Goal: Communication & Community: Ask a question

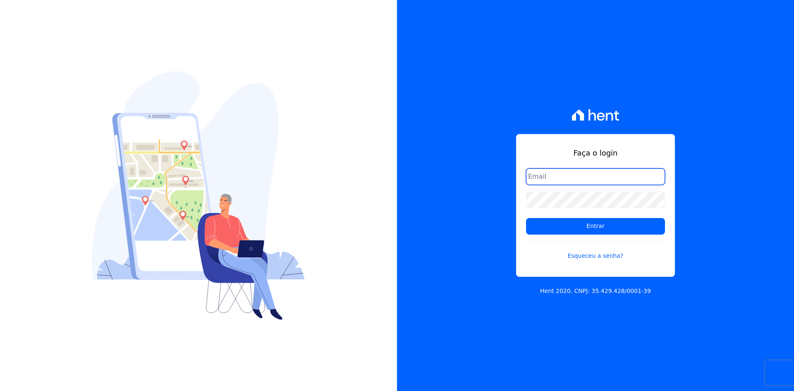
click at [594, 169] on input "email" at bounding box center [595, 176] width 139 height 17
type input "tecnologia@markaprime.com.br"
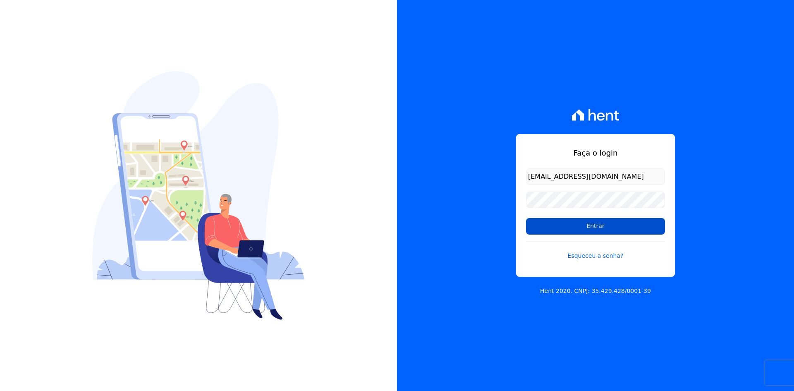
click at [587, 228] on input "Entrar" at bounding box center [595, 226] width 139 height 17
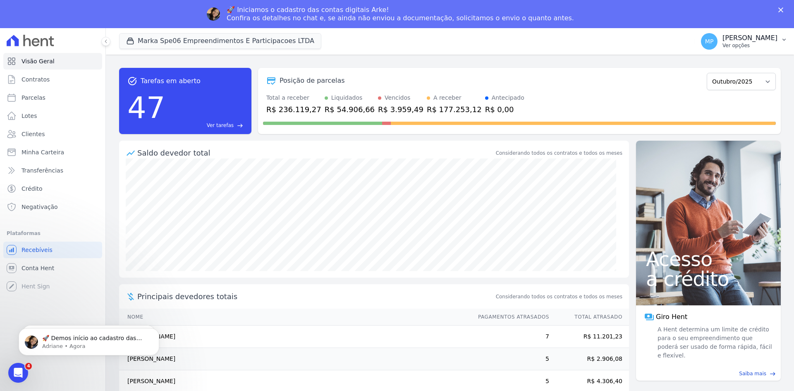
click at [783, 41] on icon "button" at bounding box center [783, 39] width 7 height 7
click at [46, 265] on span "Conta Hent" at bounding box center [37, 268] width 33 height 8
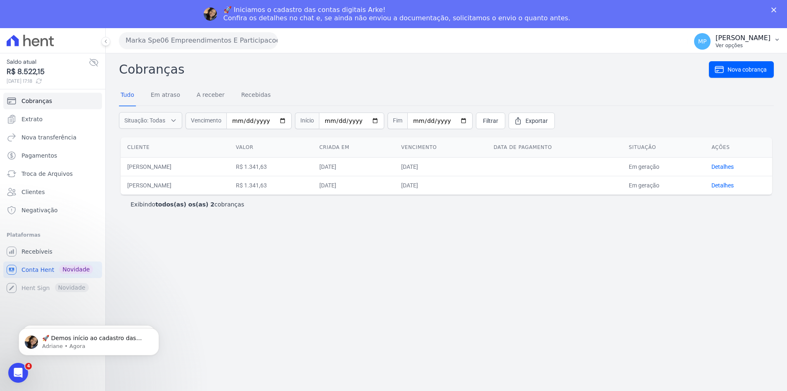
click at [782, 38] on button "MP Marka Prime Ver opções" at bounding box center [738, 41] width 100 height 23
click at [772, 41] on button "MP Marka Prime Ver opções" at bounding box center [738, 41] width 100 height 23
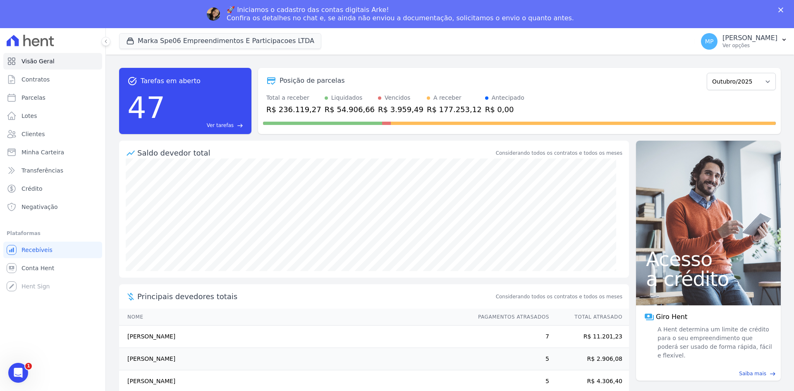
click at [17, 373] on icon "Abertura do Messenger da Intercom" at bounding box center [18, 372] width 6 height 7
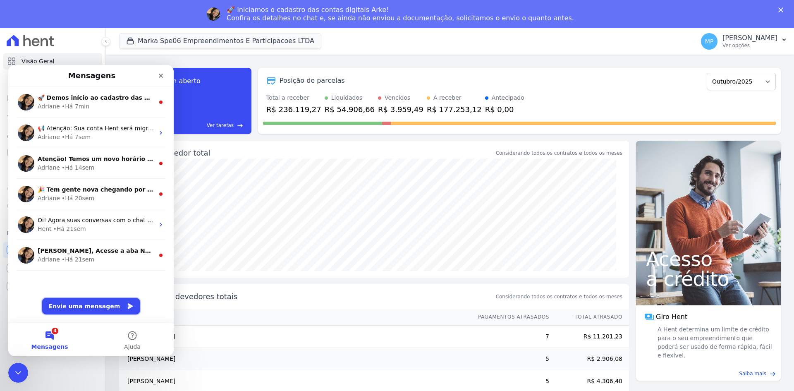
click at [107, 307] on button "Envie uma mensagem" at bounding box center [91, 306] width 98 height 17
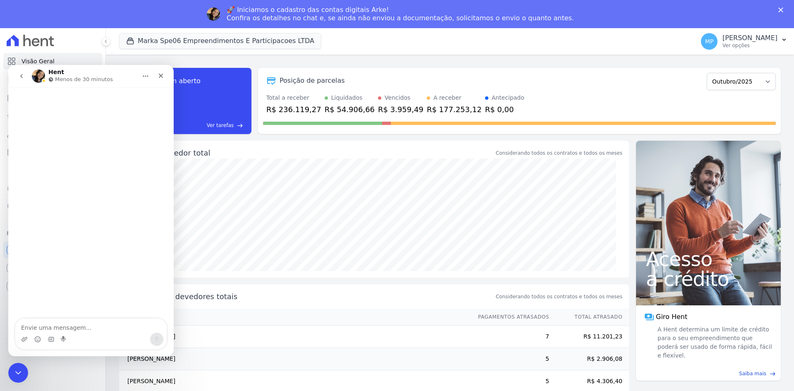
click at [100, 319] on textarea "Envie uma mensagem..." at bounding box center [90, 325] width 151 height 14
type textarea "Boa tarde!"
type textarea "tudo bom?"
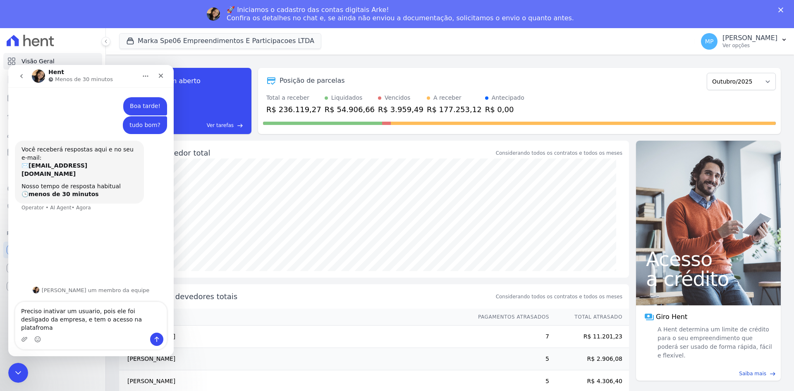
type textarea "Preciso inativar um usuario, pois ele foi desligado da empresa, e tem o acesso …"
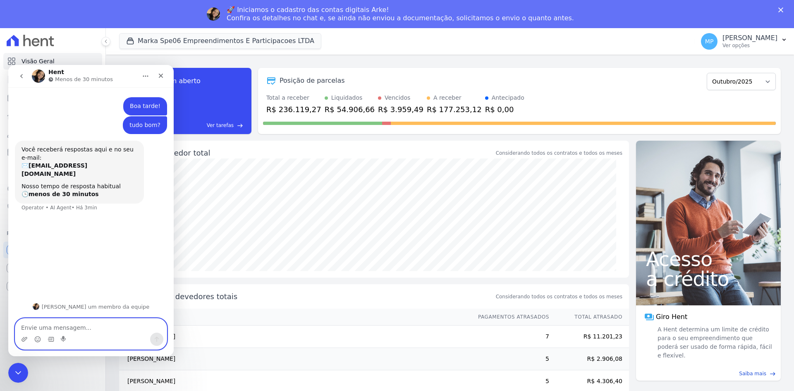
click at [59, 329] on textarea "Envie uma mensagem..." at bounding box center [90, 325] width 151 height 14
click at [61, 327] on textarea "Envie uma mensagem..." at bounding box center [90, 325] width 151 height 14
type textarea "preciso inativar um usuario"
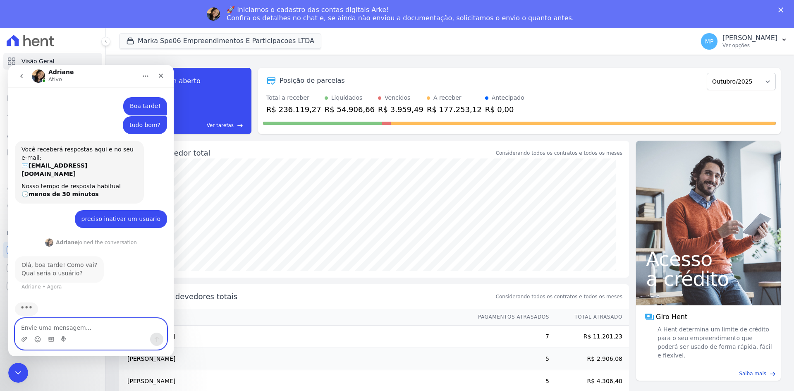
scroll to position [2, 0]
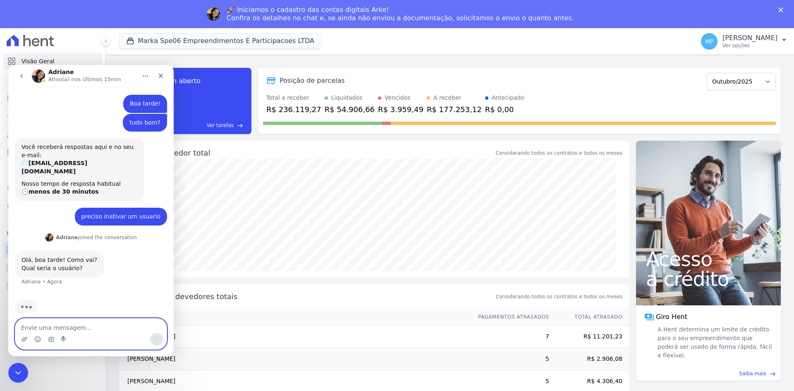
click at [69, 323] on textarea "Envie uma mensagem..." at bounding box center [90, 325] width 151 height 14
type textarea "[PERSON_NAME]"
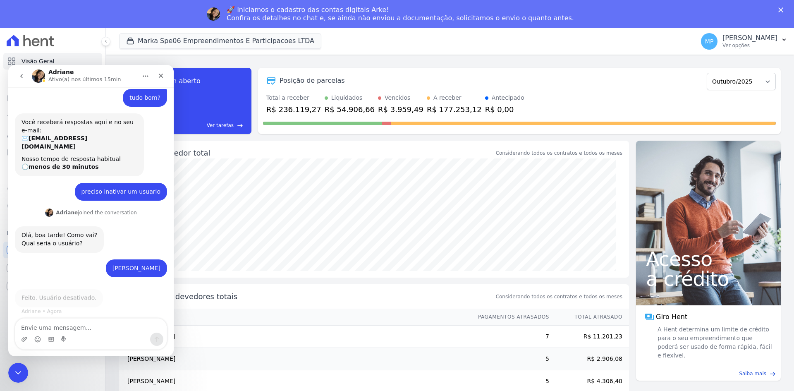
scroll to position [20, 0]
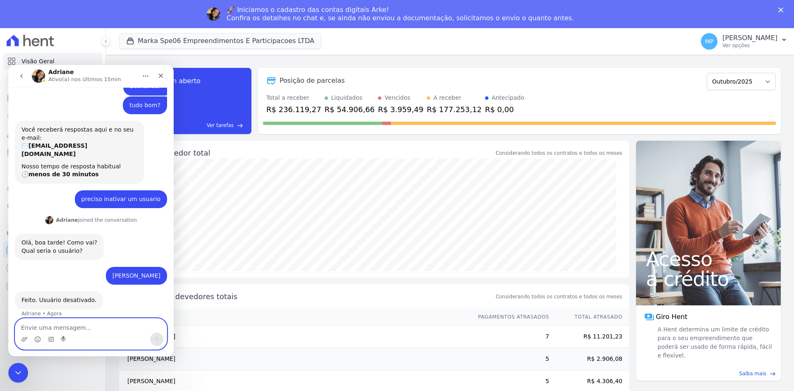
click at [96, 323] on textarea "Envie uma mensagem..." at bounding box center [90, 325] width 151 height 14
type textarea "obrigado!"
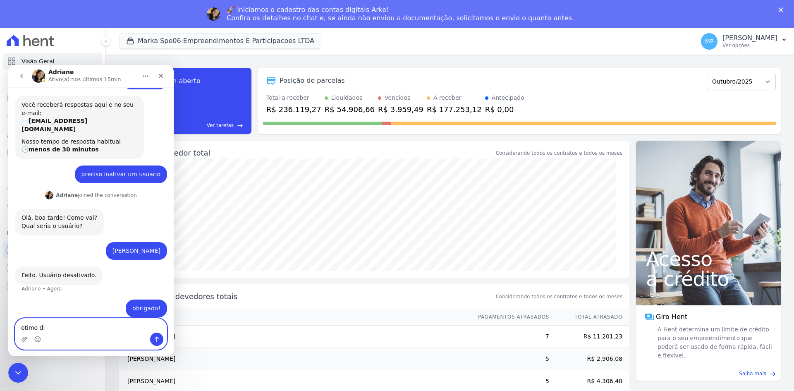
type textarea "otimo dia"
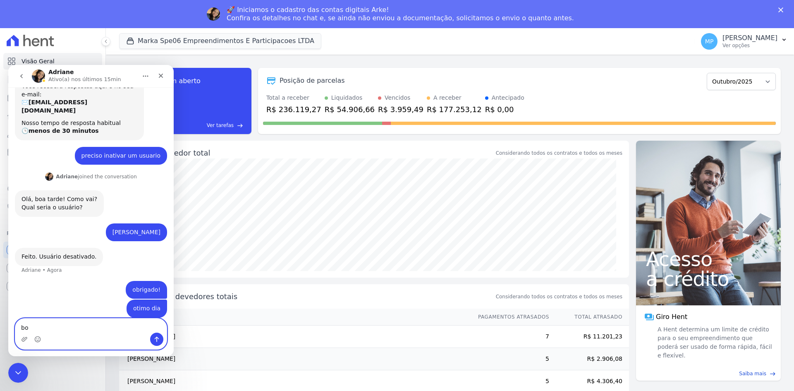
type textarea "b"
drag, startPoint x: 553, startPoint y: 92, endPoint x: 572, endPoint y: 54, distance: 41.8
click at [553, 89] on div "Posição de parcelas Fevereiro/2024 Março/2024 Abril/2024 Maio/2024 Junho/2024 J…" at bounding box center [519, 101] width 522 height 66
